Goal: Transaction & Acquisition: Book appointment/travel/reservation

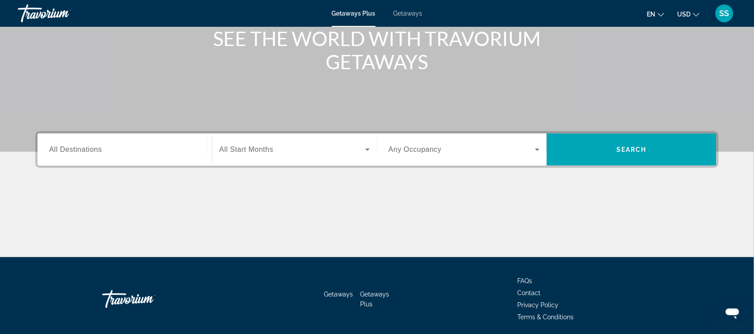
scroll to position [118, 0]
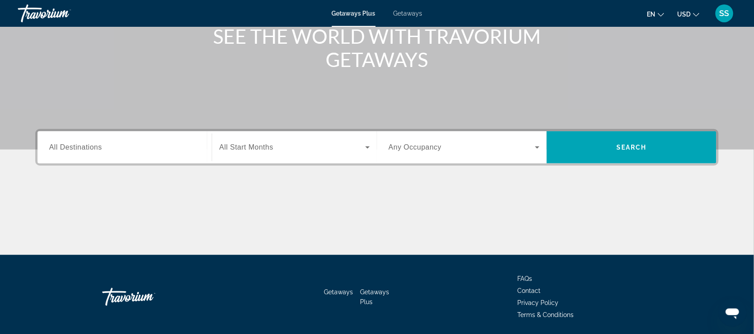
click at [113, 150] on input "Destination All Destinations" at bounding box center [124, 148] width 151 height 11
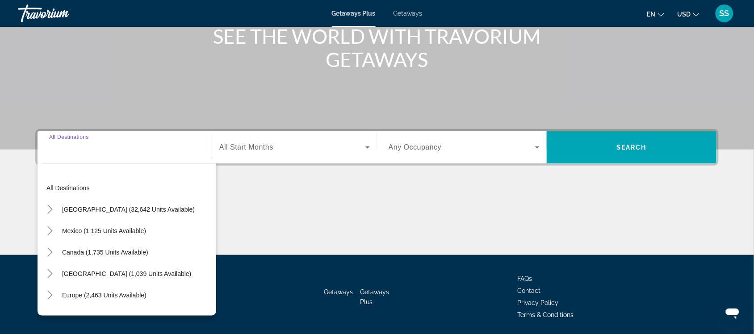
scroll to position [148, 0]
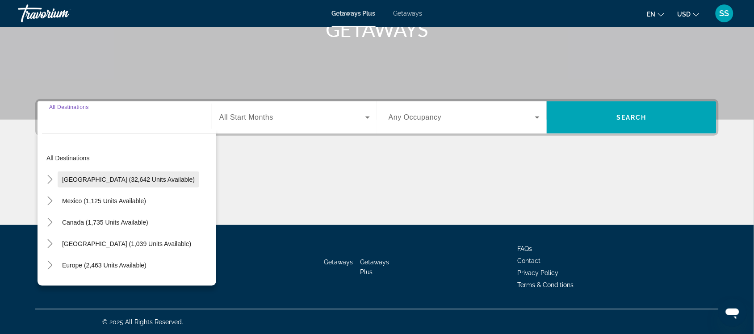
click at [119, 177] on span "[GEOGRAPHIC_DATA] (32,642 units available)" at bounding box center [128, 179] width 133 height 7
type input "**********"
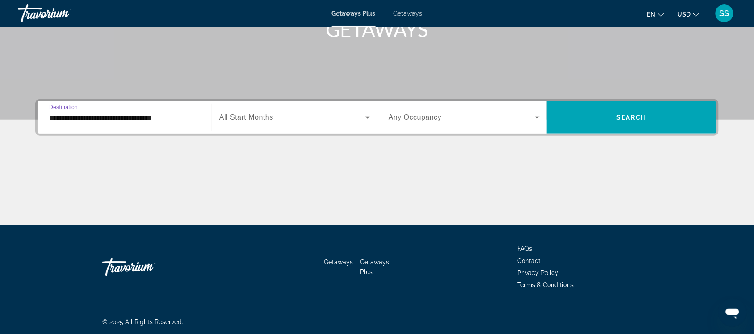
click at [336, 122] on span "Search widget" at bounding box center [292, 117] width 146 height 11
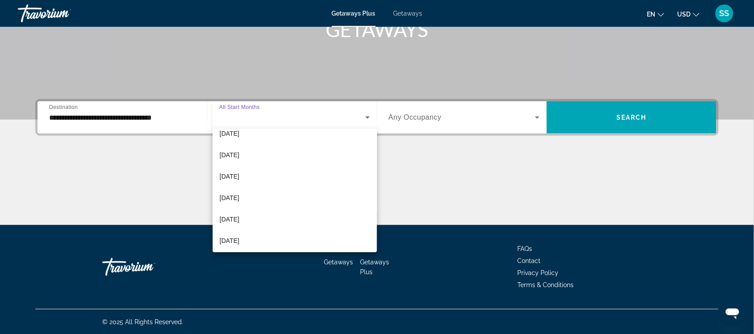
scroll to position [40, 0]
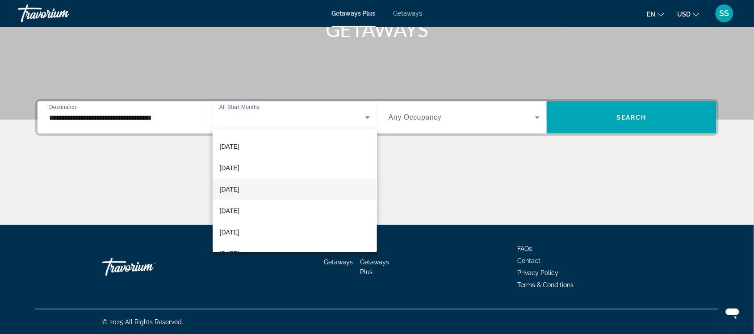
click at [240, 192] on span "[DATE]" at bounding box center [230, 189] width 20 height 11
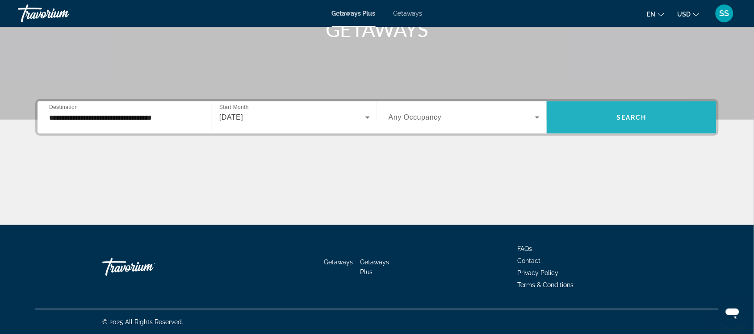
click at [591, 117] on span "Search widget" at bounding box center [632, 117] width 170 height 21
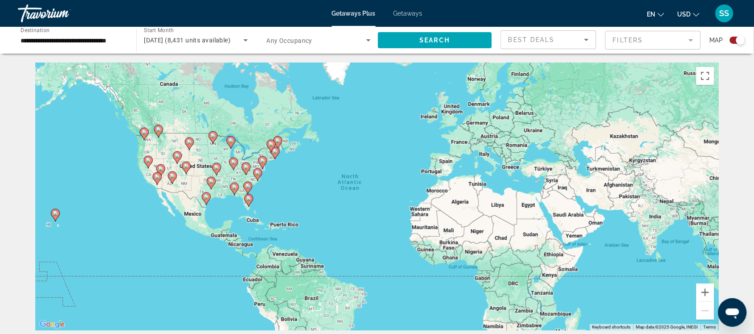
click at [149, 179] on div "To activate drag with keyboard, press Alt + Enter. Once in keyboard drag state,…" at bounding box center [377, 197] width 684 height 268
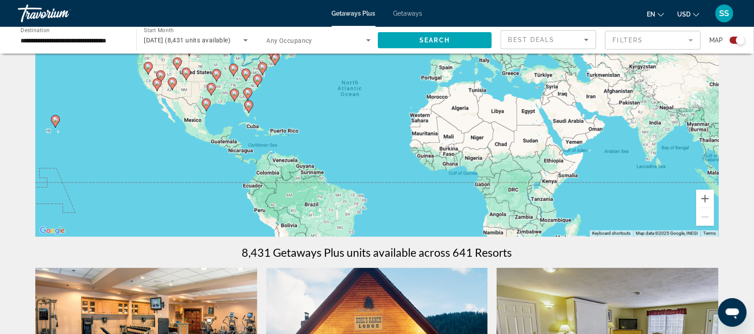
scroll to position [66, 0]
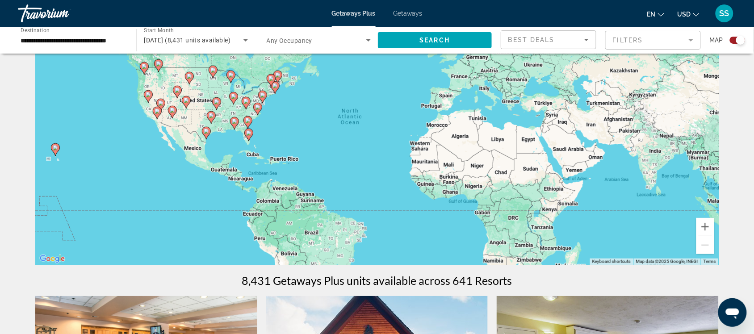
click at [742, 39] on div "Search widget" at bounding box center [741, 40] width 9 height 9
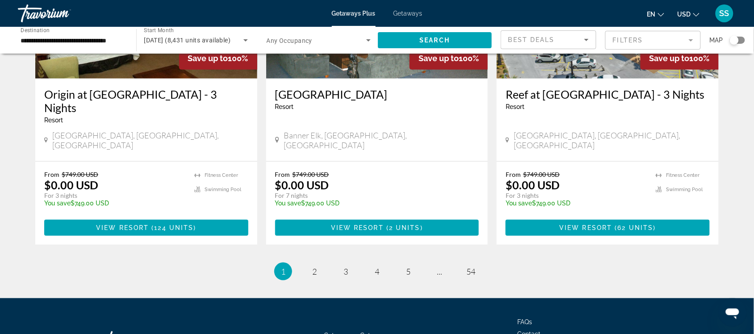
scroll to position [1152, 0]
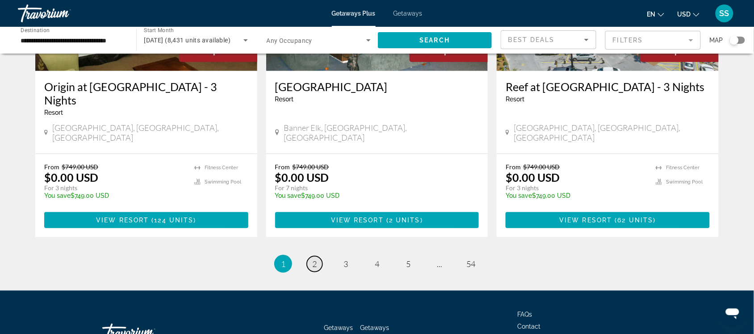
click at [313, 259] on span "2" at bounding box center [314, 264] width 4 height 10
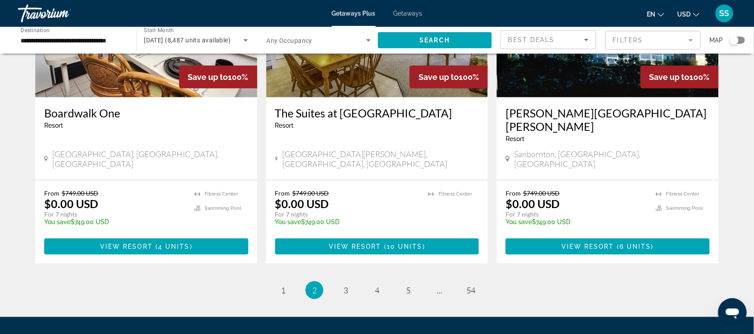
scroll to position [1138, 0]
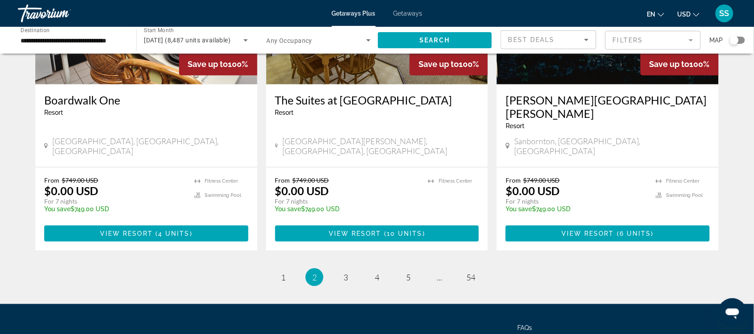
click at [664, 40] on mat-form-field "Filters" at bounding box center [654, 40] width 96 height 19
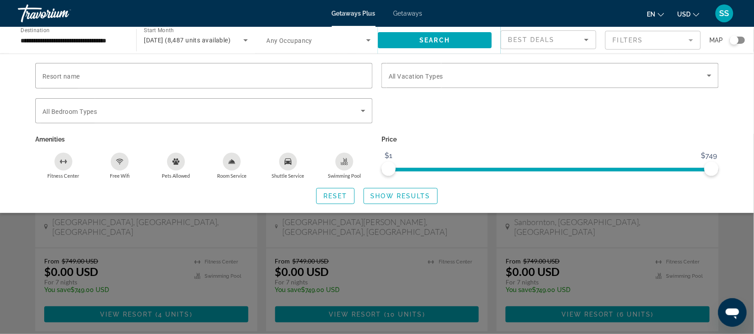
scroll to position [1076, 0]
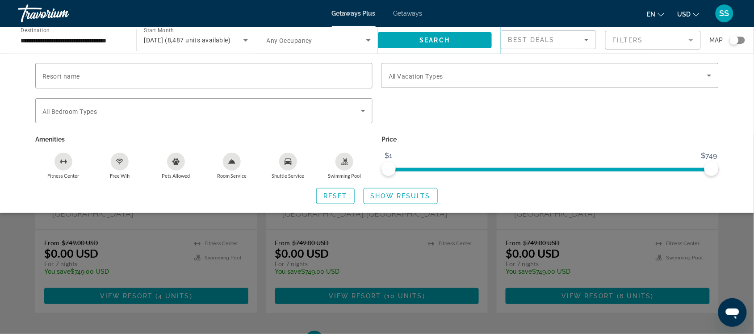
click at [588, 43] on icon "Sort by" at bounding box center [586, 39] width 11 height 11
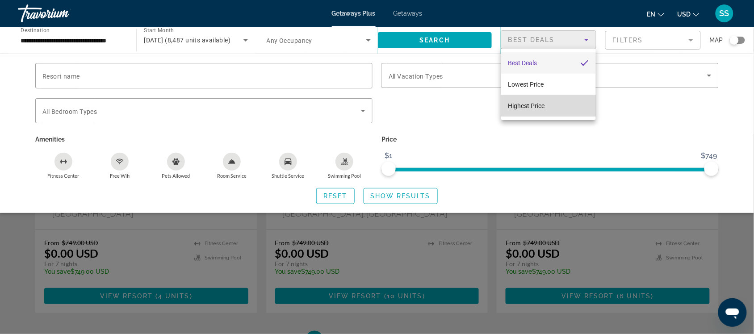
click at [530, 103] on span "Highest Price" at bounding box center [527, 105] width 37 height 7
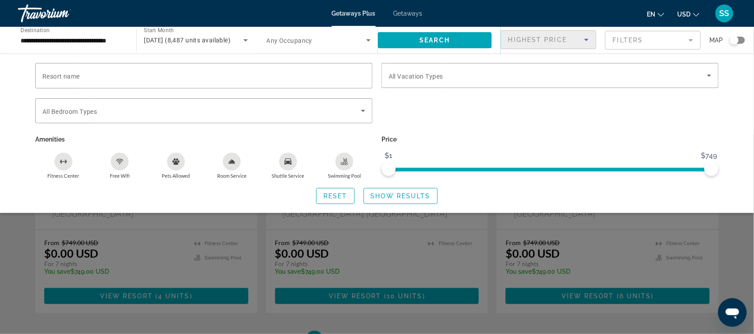
click at [655, 257] on div "Search widget" at bounding box center [377, 234] width 754 height 200
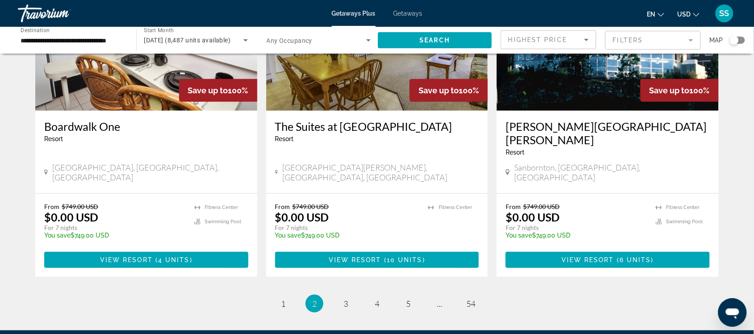
scroll to position [1109, 0]
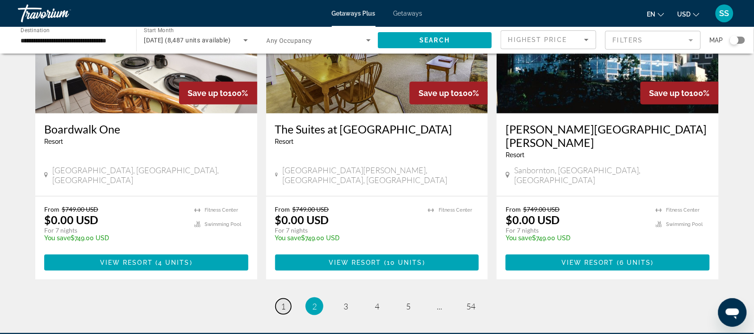
click at [286, 299] on link "page 1" at bounding box center [284, 307] width 16 height 16
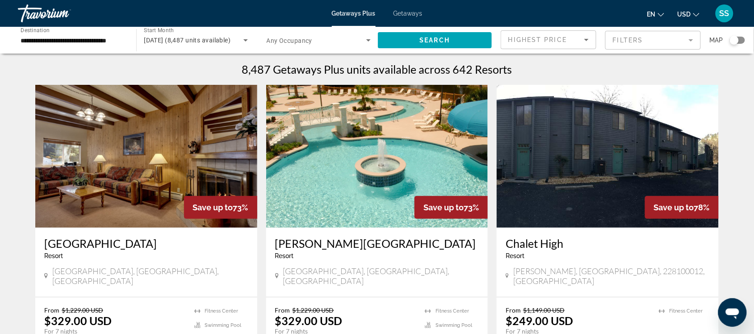
click at [210, 124] on img "Main content" at bounding box center [146, 156] width 222 height 143
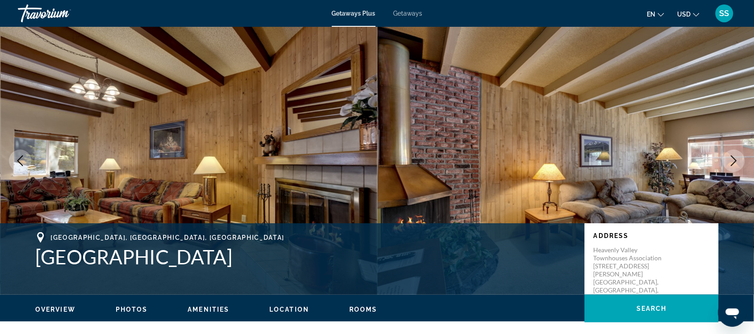
click at [731, 159] on icon "Next image" at bounding box center [734, 161] width 11 height 11
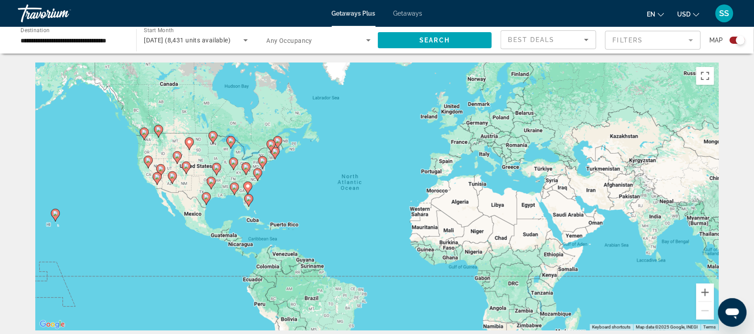
click at [741, 36] on div "Search widget" at bounding box center [741, 40] width 9 height 9
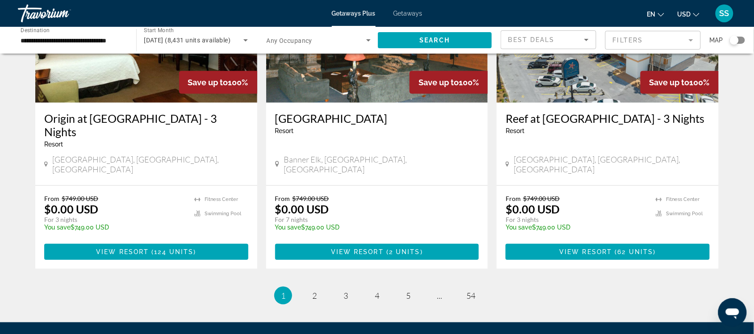
scroll to position [1152, 0]
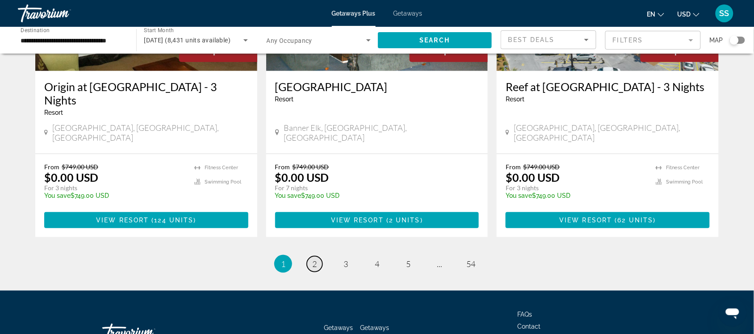
click at [314, 259] on span "2" at bounding box center [314, 264] width 4 height 10
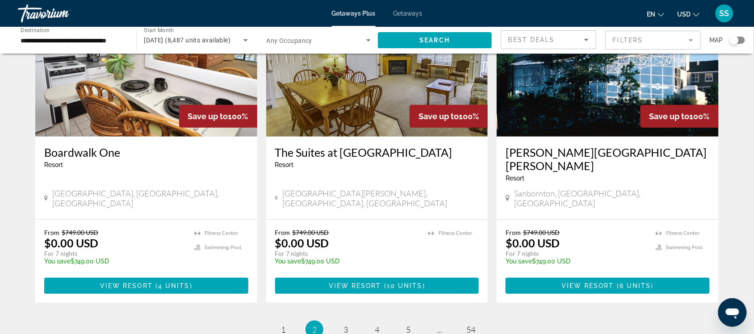
scroll to position [1078, 0]
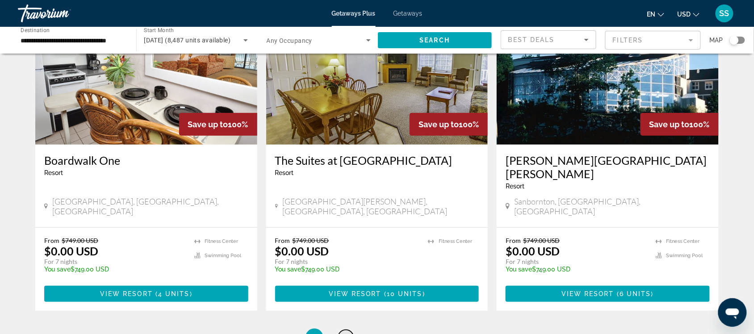
click at [343, 330] on link "page 3" at bounding box center [346, 338] width 16 height 16
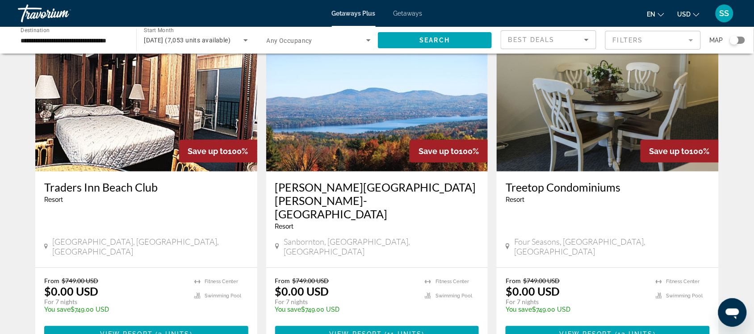
scroll to position [1112, 0]
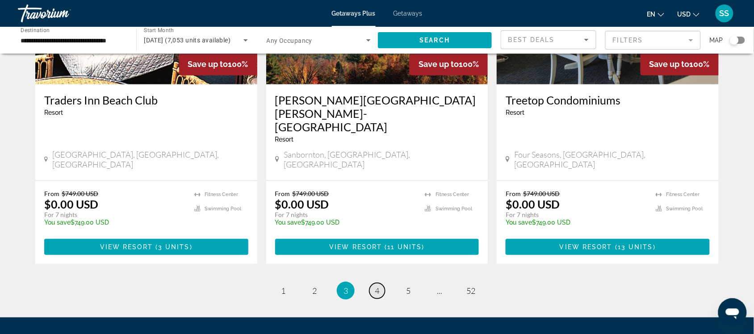
click at [374, 283] on link "page 4" at bounding box center [378, 291] width 16 height 16
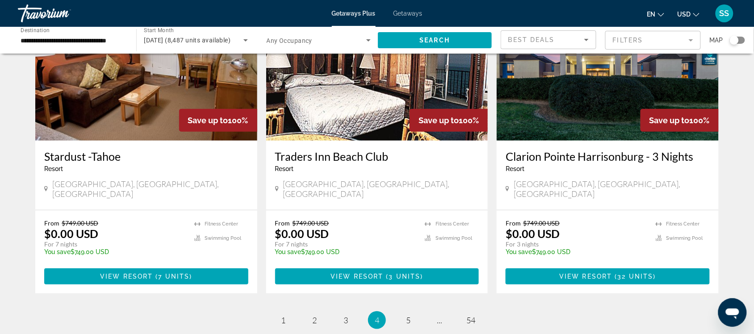
scroll to position [1112, 0]
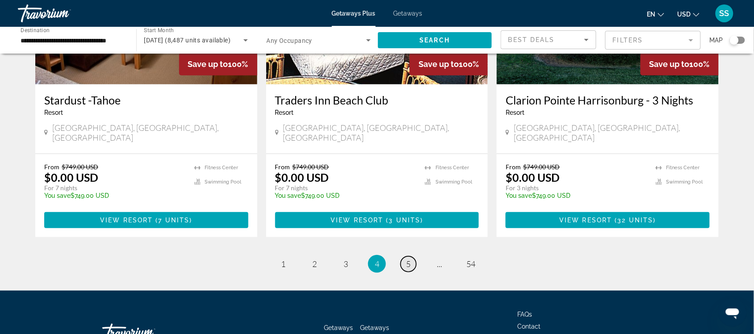
click at [409, 259] on span "5" at bounding box center [408, 264] width 4 height 10
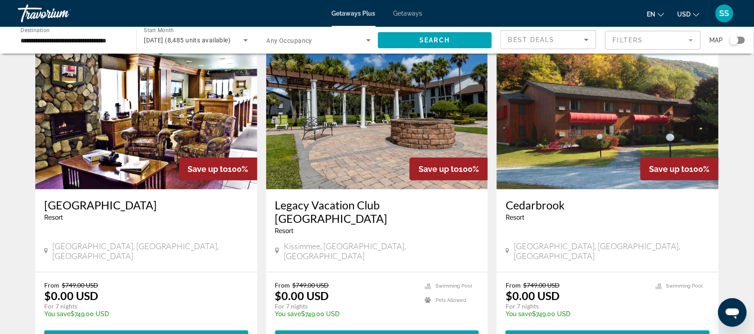
scroll to position [1112, 0]
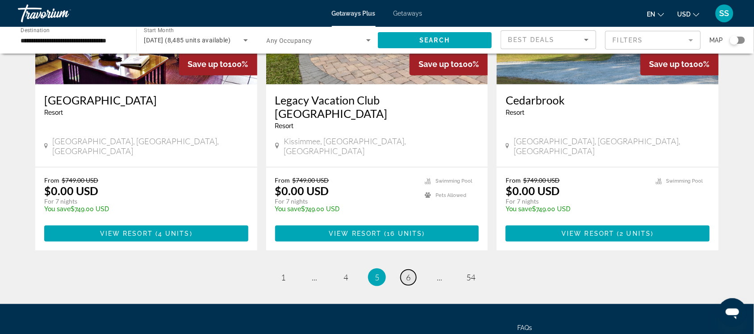
click at [407, 273] on span "6" at bounding box center [408, 278] width 4 height 10
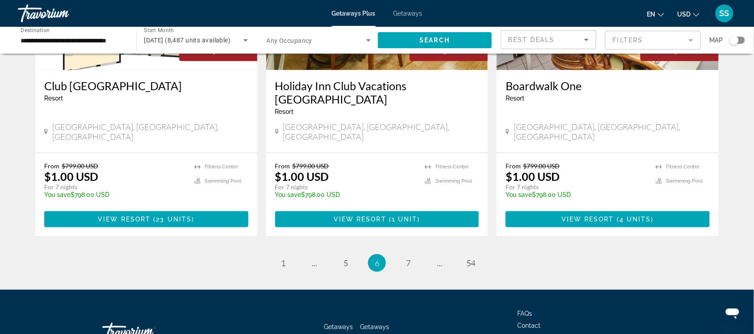
scroll to position [1058, 0]
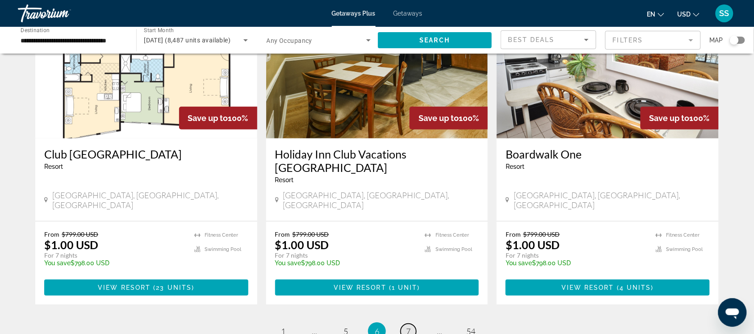
click at [405, 324] on link "page 7" at bounding box center [409, 332] width 16 height 16
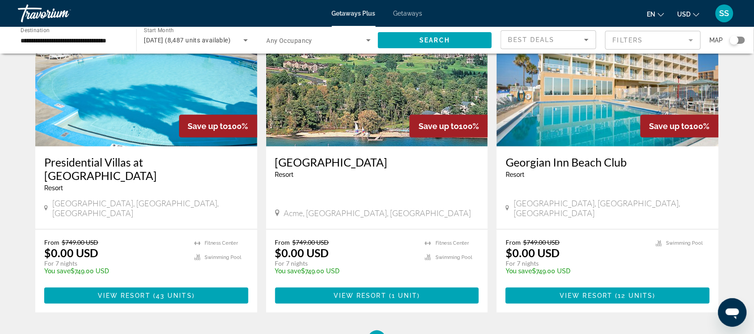
scroll to position [1125, 0]
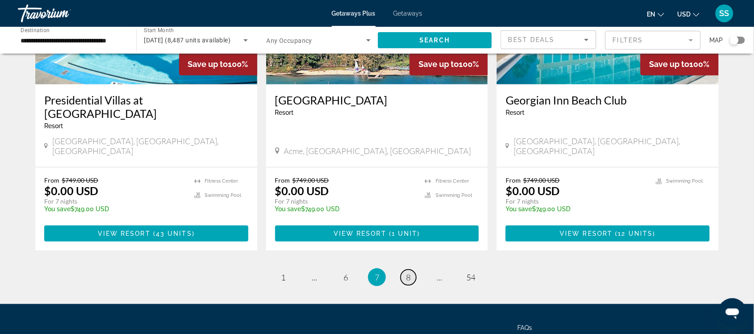
click at [409, 273] on span "8" at bounding box center [408, 278] width 4 height 10
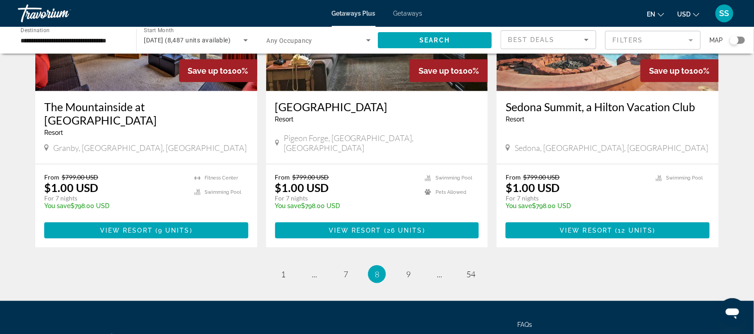
scroll to position [1112, 0]
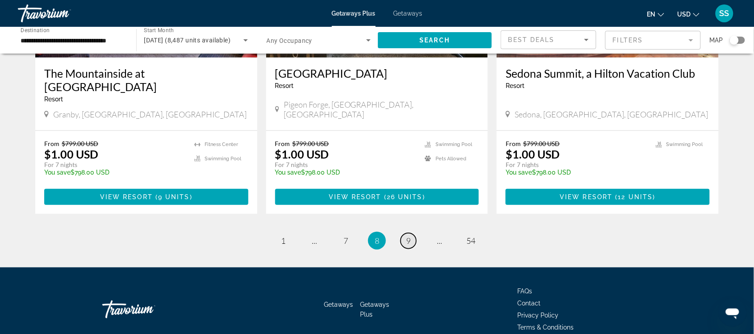
click at [408, 236] on span "9" at bounding box center [408, 241] width 4 height 10
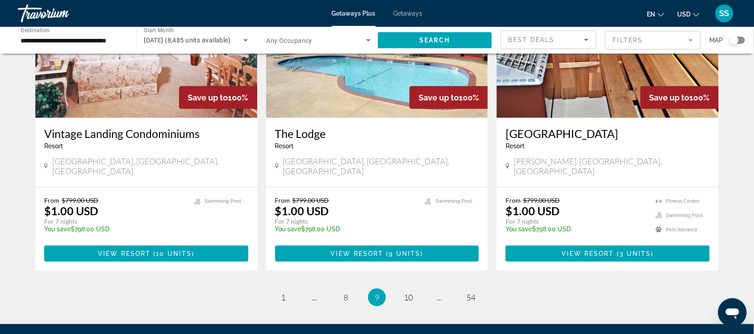
scroll to position [1125, 0]
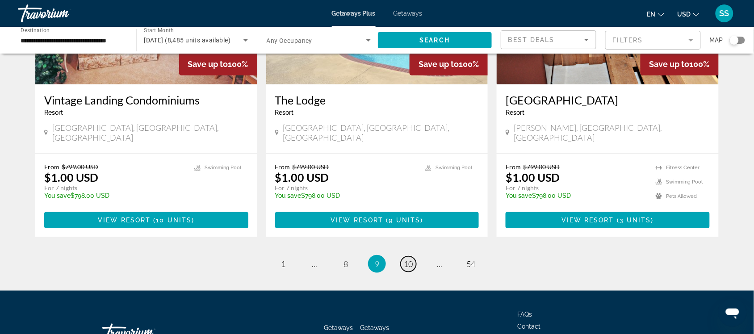
click at [403, 257] on link "page 10" at bounding box center [409, 265] width 16 height 16
